Goal: Task Accomplishment & Management: Use online tool/utility

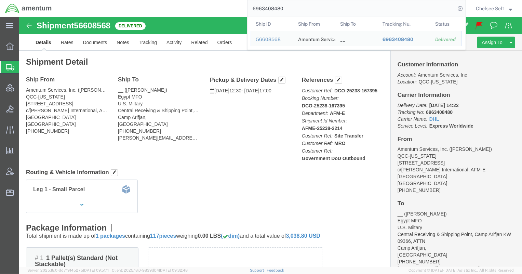
drag, startPoint x: 285, startPoint y: 8, endPoint x: 212, endPoint y: 0, distance: 73.6
click at [212, 0] on div "6963408480 Ship ID Ship From Ship To Tracking Nu. Status Ship ID 56608568 Ship …" at bounding box center [261, 8] width 409 height 17
paste input "56810525"
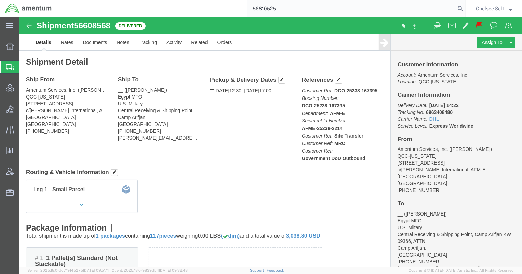
type input "56810525"
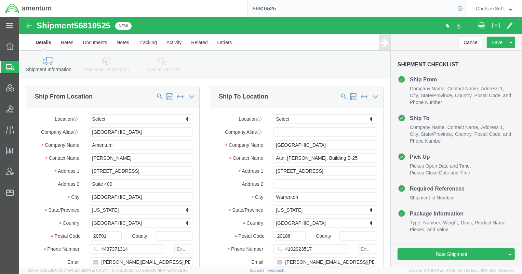
select select
drag, startPoint x: 321, startPoint y: 142, endPoint x: 283, endPoint y: 139, distance: 38.7
click input "Attn: [PERSON_NAME], Building B-25"
click input "text"
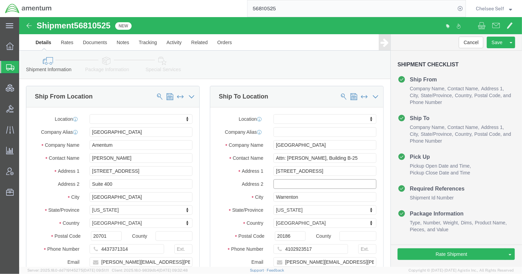
paste input "Building B-25"
type input "Building B-25"
click input "Attn: [PERSON_NAME], Building B-25"
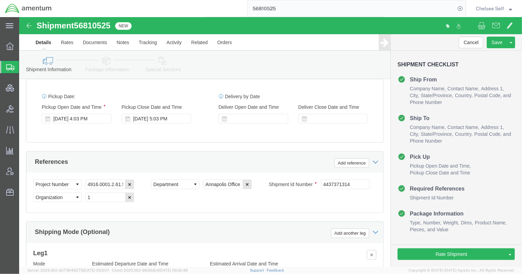
scroll to position [363, 0]
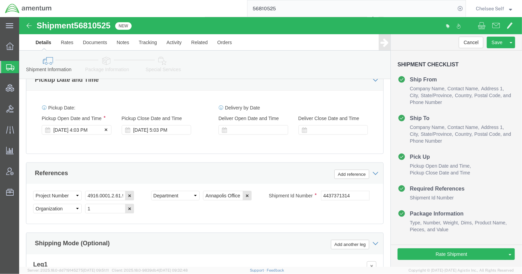
type input "Attn: [PERSON_NAME]"
click div "[DATE] 4:03 PM"
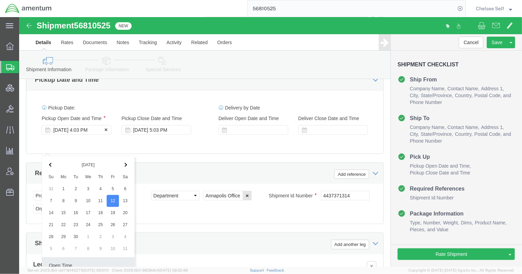
scroll to position [491, 0]
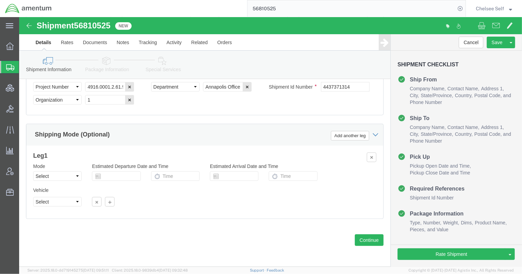
click div "Vehicle Select Size Select Container Number Owner Select Shipper Vessel"
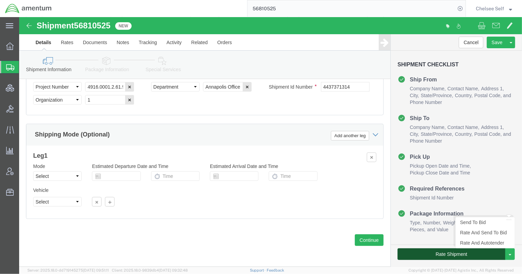
click button "Rate Shipment"
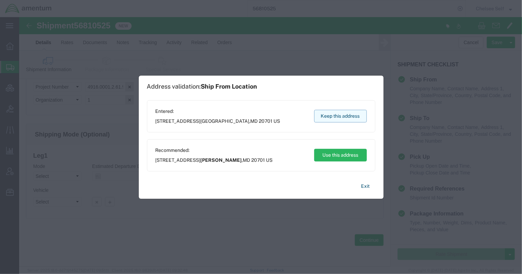
click at [341, 112] on button "Keep this address" at bounding box center [340, 116] width 53 height 13
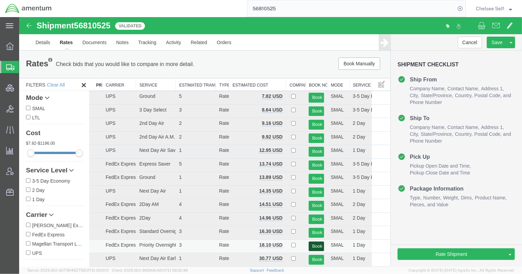
click at [315, 244] on button "Book" at bounding box center [316, 246] width 15 height 10
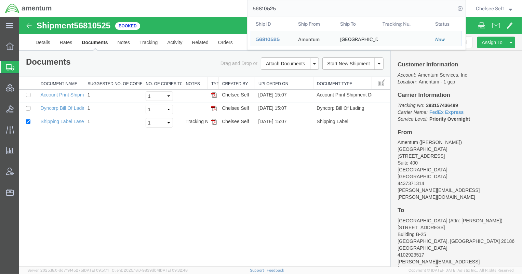
drag, startPoint x: 220, startPoint y: 8, endPoint x: 208, endPoint y: 3, distance: 13.3
click at [208, 3] on div "56810525 Ship ID Ship From Ship To Tracking Nu. Status Ship ID 56810525 Ship Fr…" at bounding box center [261, 8] width 409 height 17
paste input "79723233019"
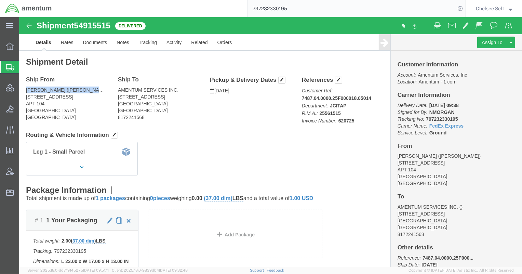
drag, startPoint x: 7, startPoint y: 72, endPoint x: 62, endPoint y: 73, distance: 54.7
click address "[PERSON_NAME] ([PERSON_NAME]) [STREET_ADDRESS][DEMOGRAPHIC_DATA]"
copy address "[PERSON_NAME] ([PERSON_NAME])"
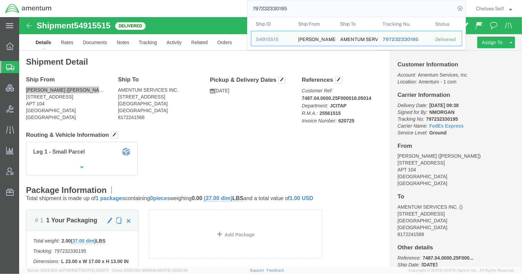
drag, startPoint x: 305, startPoint y: 9, endPoint x: 224, endPoint y: 8, distance: 81.1
click at [224, 8] on div "797232330195 Ship ID Ship From Ship To Tracking Nu. Status Ship ID 54915515 Shi…" at bounding box center [261, 8] width 409 height 17
paste input "287"
drag, startPoint x: 309, startPoint y: 8, endPoint x: 224, endPoint y: 7, distance: 84.8
click at [224, 7] on div "797232330287 Ship ID Ship From Ship To Tracking Nu. Status Ship ID 54915521 Shi…" at bounding box center [261, 8] width 409 height 17
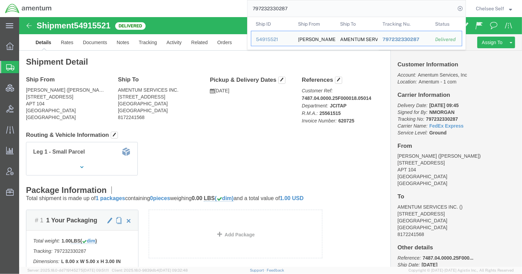
paste input "151"
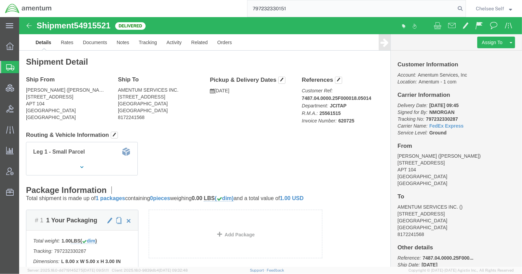
type input "797232330151"
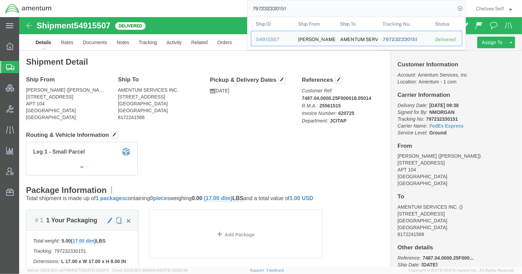
click b "25561515"
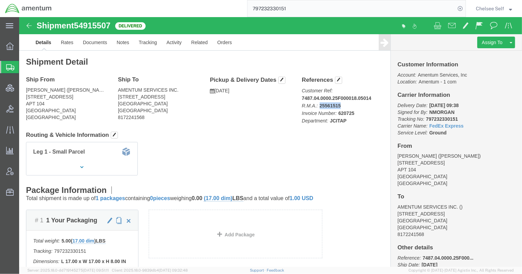
click b "25561515"
copy b "25561515"
